Goal: Find specific page/section: Find specific page/section

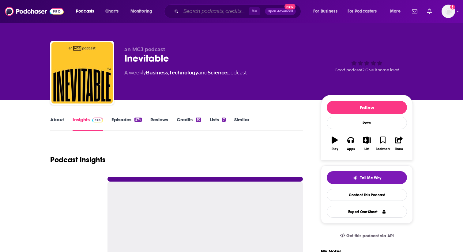
click at [191, 10] on input "Search podcasts, credits, & more..." at bounding box center [215, 11] width 68 height 10
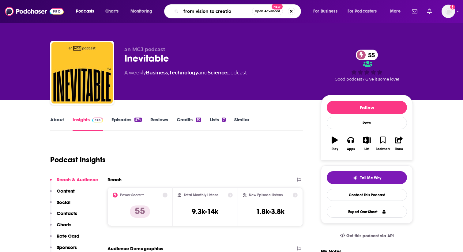
type input "from vision to creation"
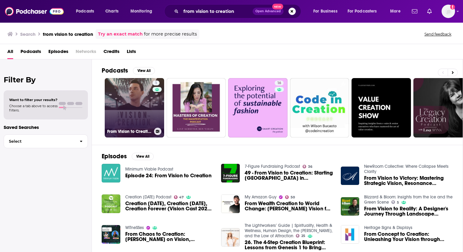
click at [118, 110] on link "1 From Vision to Creation" at bounding box center [134, 107] width 59 height 59
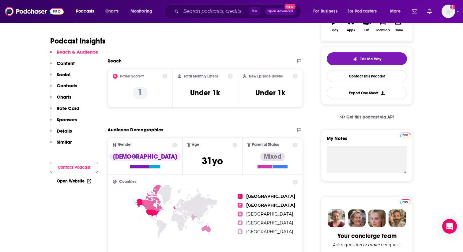
scroll to position [115, 0]
